Goal: Find contact information: Find contact information

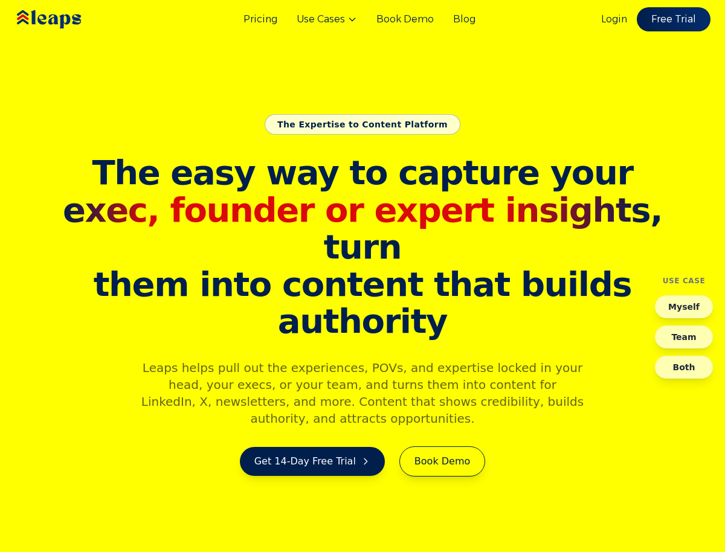
click at [632, 17] on div "Login Free Trial" at bounding box center [655, 19] width 109 height 24
click at [621, 19] on link "Login" at bounding box center [614, 19] width 26 height 15
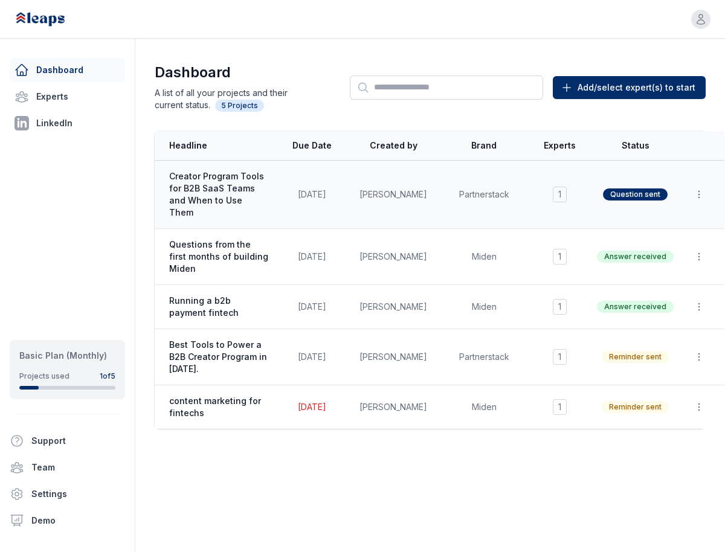
click at [230, 196] on span "Creator Program Tools for B2B SaaS Teams and When to Use Them" at bounding box center [218, 194] width 99 height 48
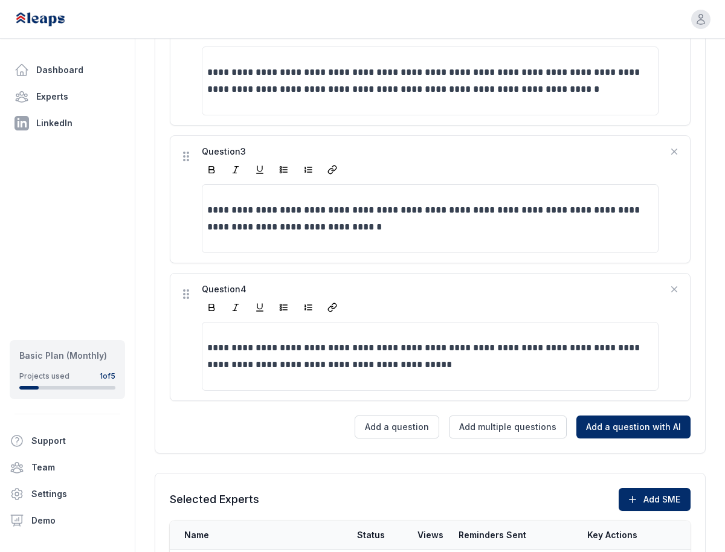
scroll to position [667, 0]
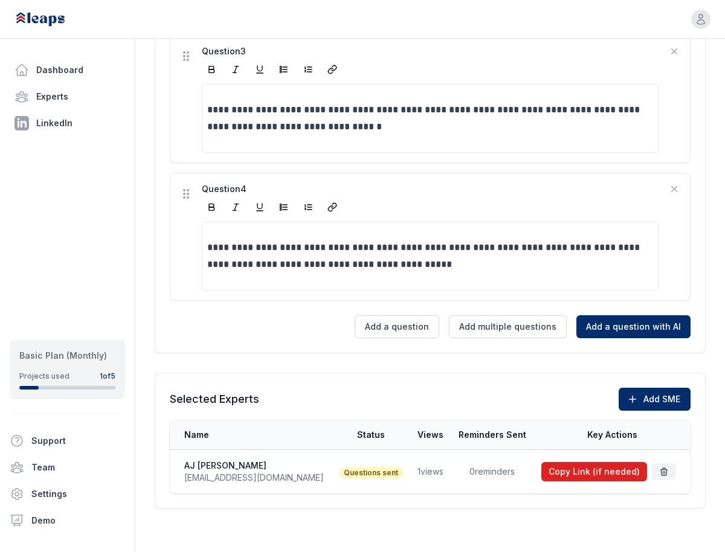
click at [574, 470] on button "Copy Link (if needed)" at bounding box center [594, 471] width 106 height 19
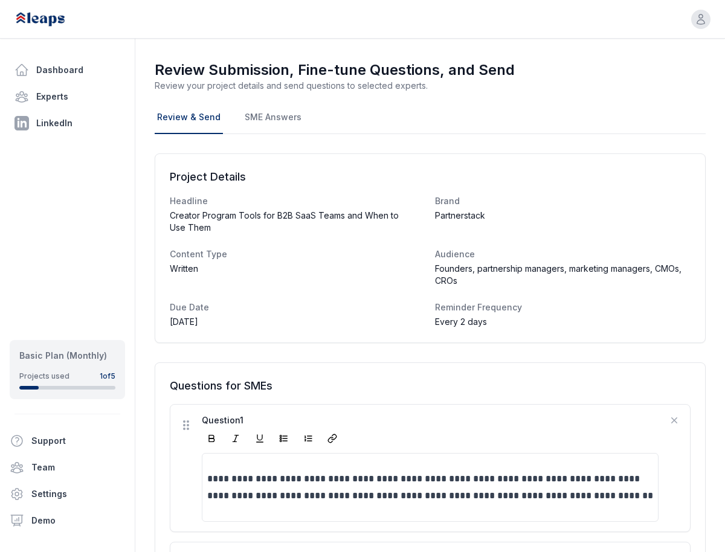
scroll to position [0, 0]
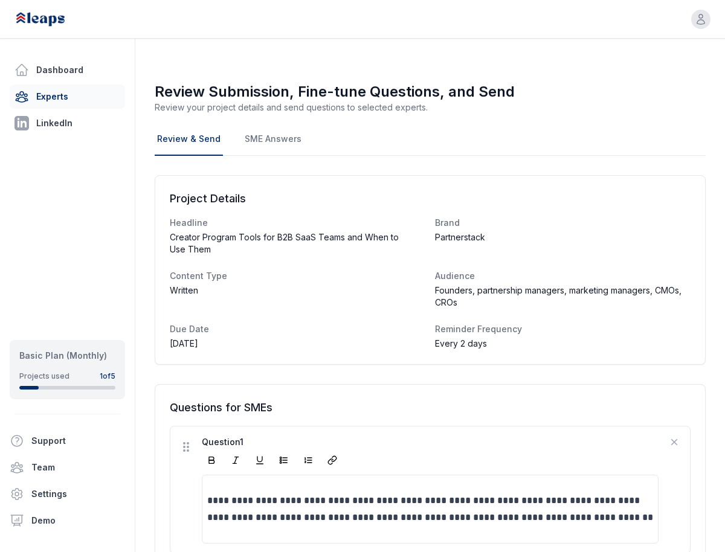
click at [45, 90] on link "Experts" at bounding box center [67, 97] width 115 height 24
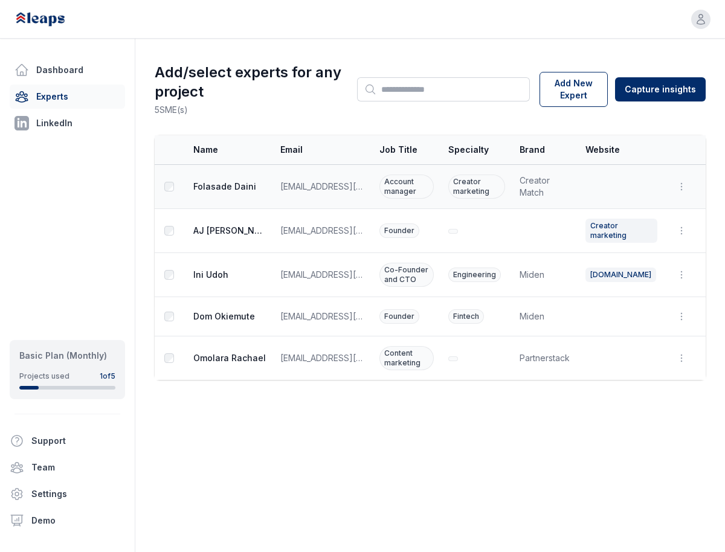
click at [236, 175] on td "[PERSON_NAME]" at bounding box center [228, 187] width 89 height 44
click at [236, 193] on td "[PERSON_NAME]" at bounding box center [228, 187] width 89 height 44
click at [231, 186] on span "[PERSON_NAME]" at bounding box center [229, 187] width 73 height 12
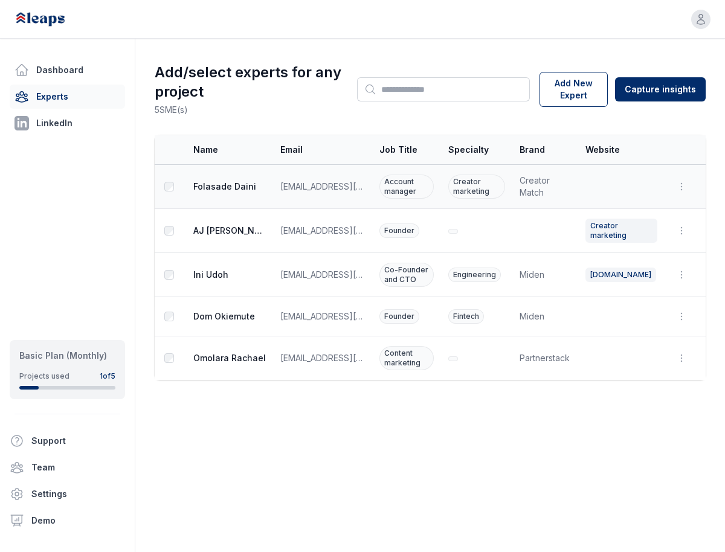
click at [334, 189] on span "[EMAIL_ADDRESS][DOMAIN_NAME]" at bounding box center [322, 187] width 85 height 12
click at [228, 186] on span "[PERSON_NAME]" at bounding box center [229, 187] width 73 height 12
click at [74, 66] on link "Dashboard" at bounding box center [67, 70] width 115 height 24
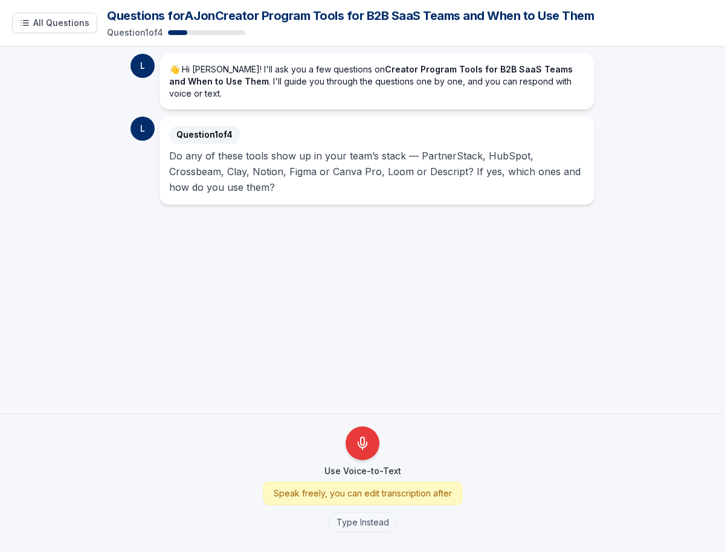
click at [547, 148] on p "Do any of these tools show up in your team’s stack — PartnerStack, HubSpot, Cro…" at bounding box center [377, 171] width 416 height 47
click at [428, 148] on p "Do any of these tools show up in your team’s stack — PartnerStack, HubSpot, Cro…" at bounding box center [377, 171] width 416 height 47
click at [213, 36] on div "Question 1 of 4" at bounding box center [410, 33] width 606 height 12
click at [213, 32] on div at bounding box center [206, 32] width 77 height 5
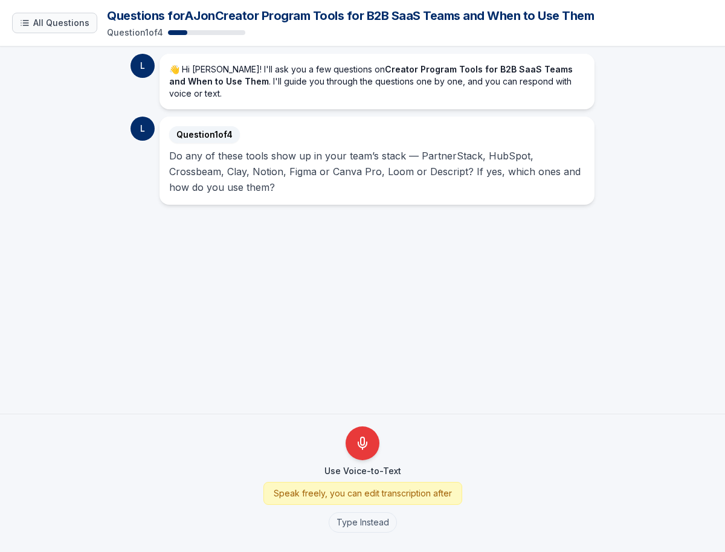
click at [74, 31] on button "All Questions" at bounding box center [54, 23] width 85 height 21
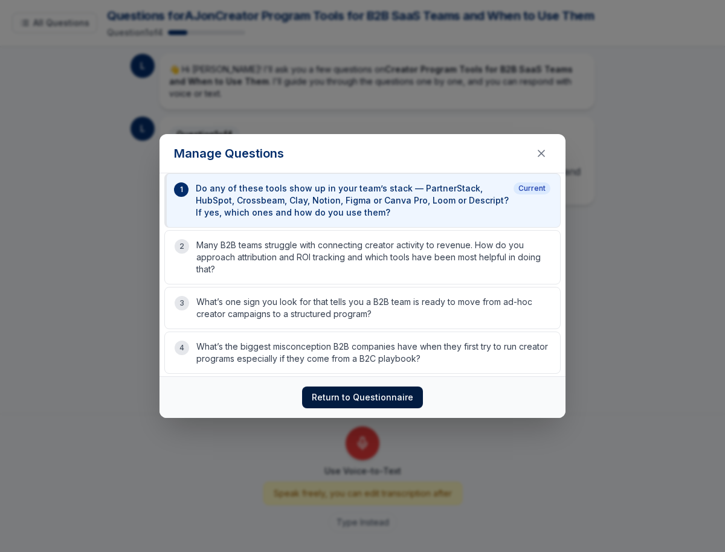
click at [345, 398] on button "Return to Questionnaire" at bounding box center [362, 398] width 121 height 22
